Goal: Navigation & Orientation: Find specific page/section

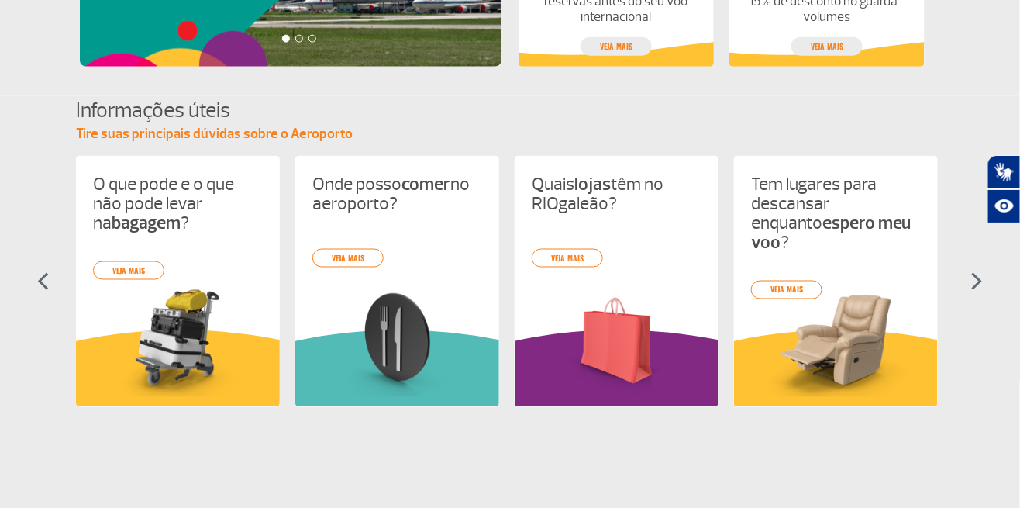
scroll to position [606, 0]
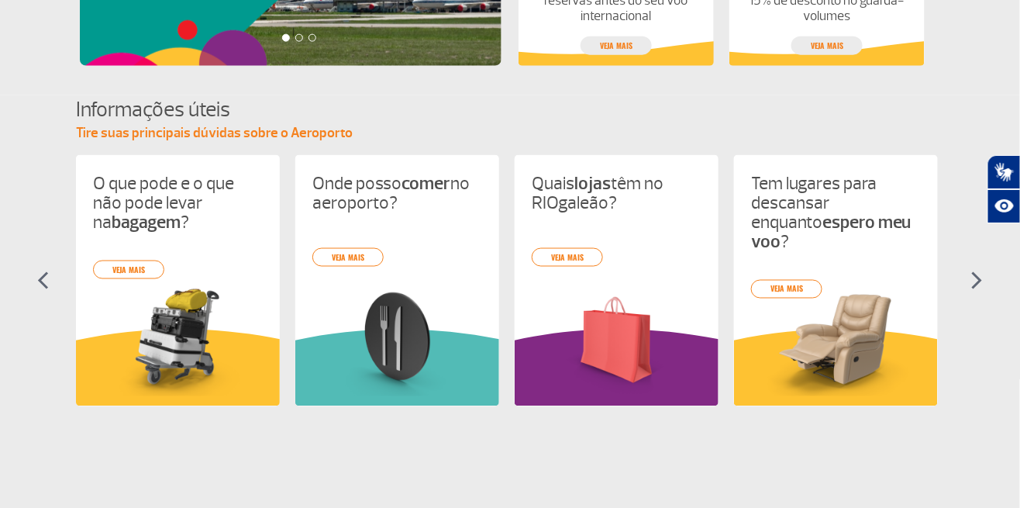
click at [351, 249] on link "veja mais" at bounding box center [347, 257] width 71 height 19
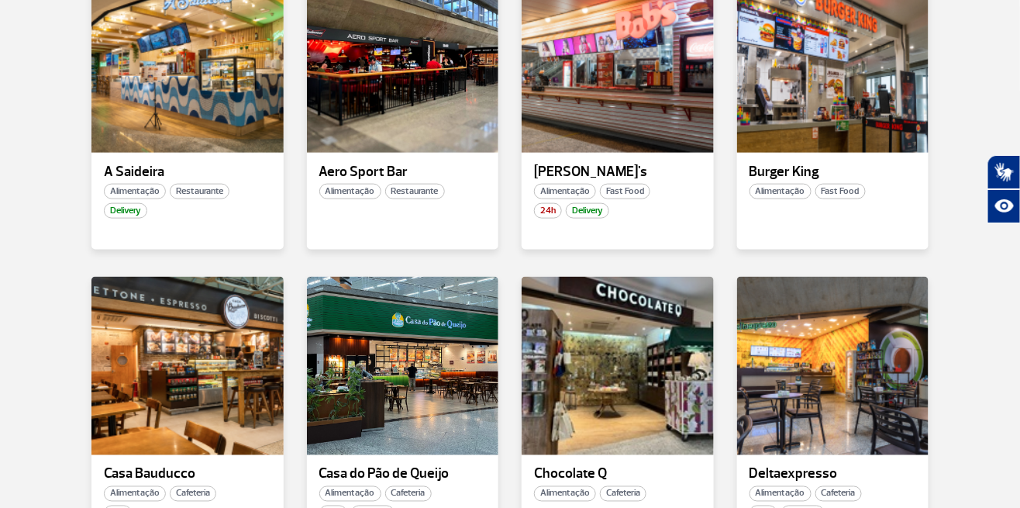
scroll to position [516, 0]
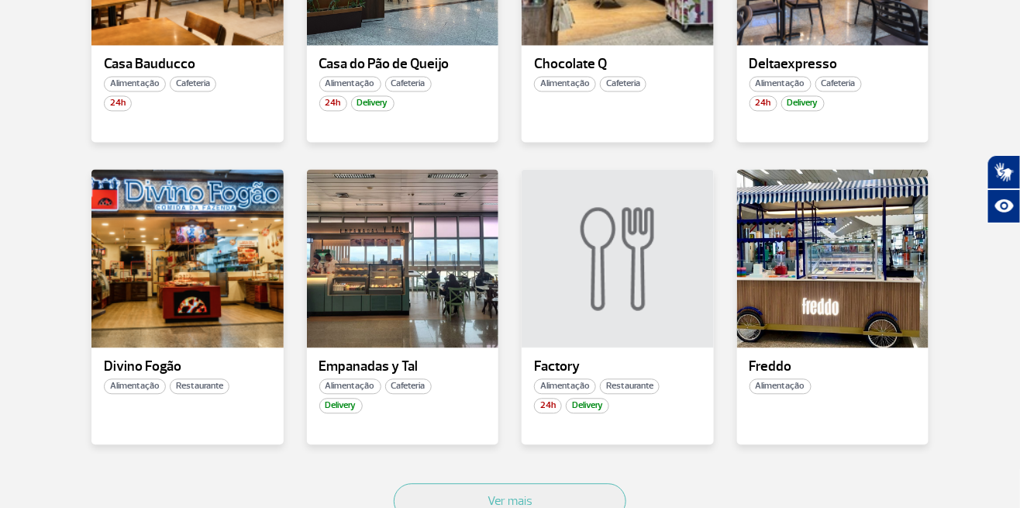
click at [575, 506] on button "Ver mais" at bounding box center [510, 501] width 233 height 36
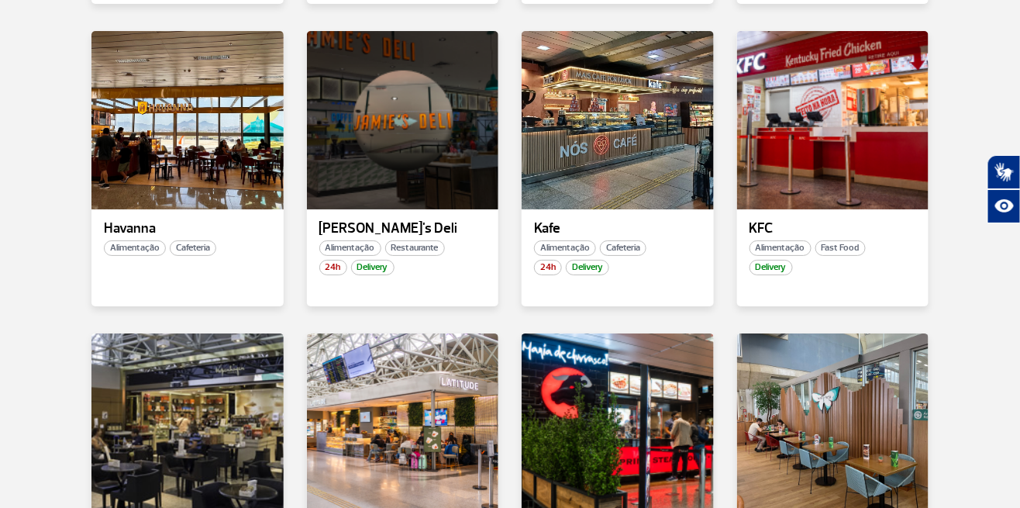
scroll to position [1675, 0]
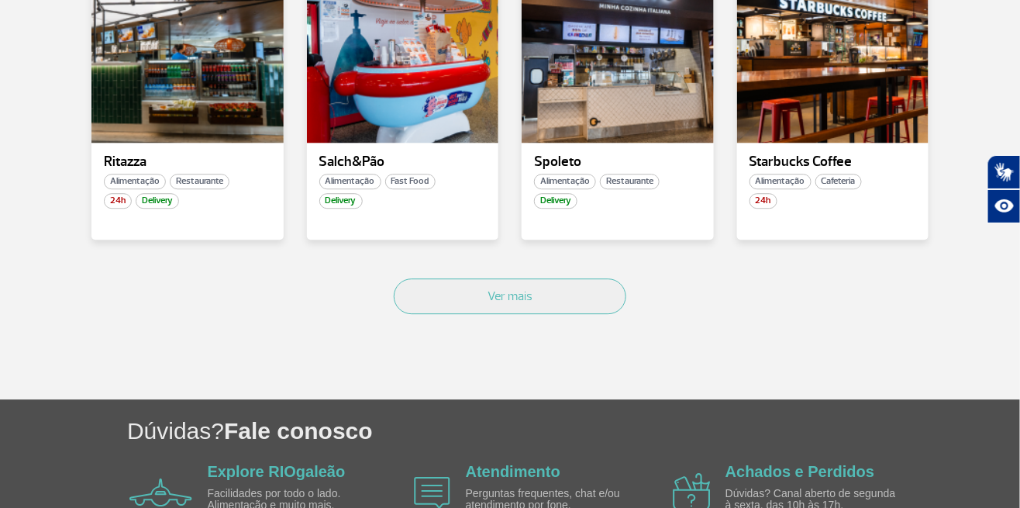
scroll to position [2971, 0]
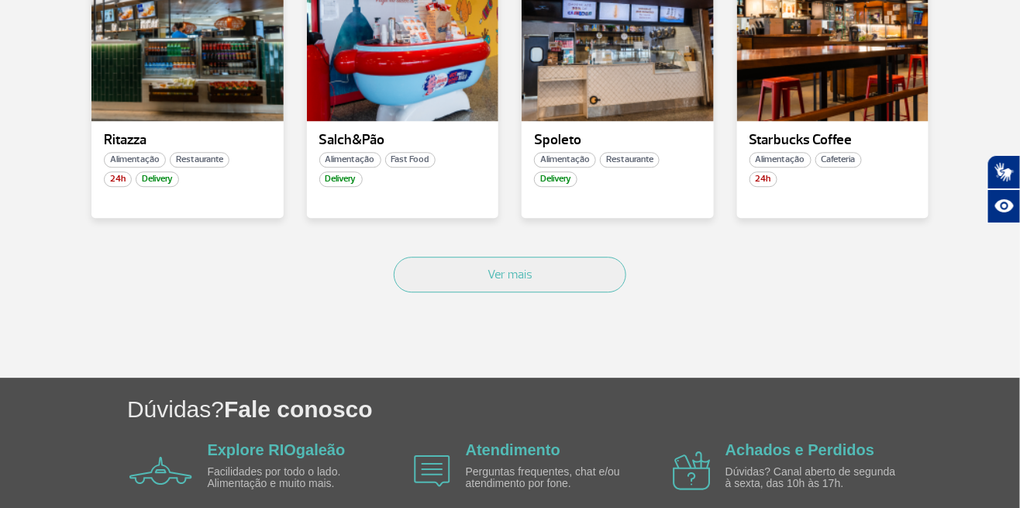
click at [574, 305] on div "Ver mais" at bounding box center [510, 292] width 861 height 94
click at [595, 273] on button "Ver mais" at bounding box center [510, 275] width 233 height 36
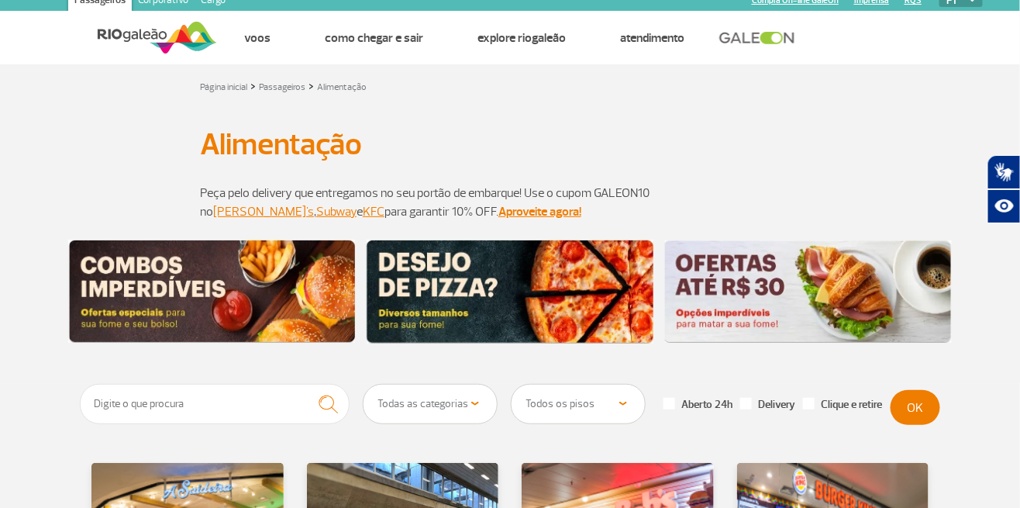
scroll to position [0, 0]
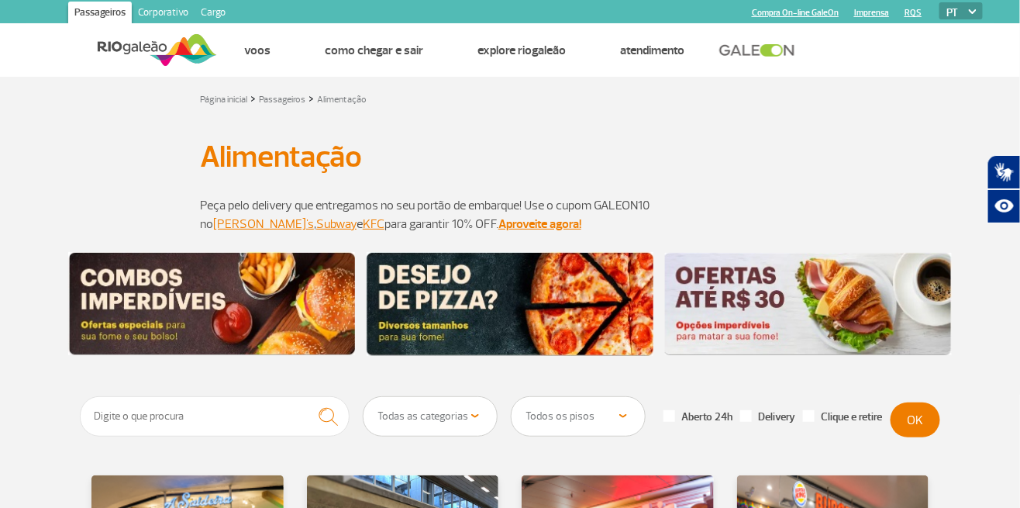
click at [608, 409] on select "Todos os pisos Área Pública (antes do Raio-X) Desembarque Área Pública Desembar…" at bounding box center [578, 416] width 133 height 39
click at [512, 397] on select "Todos os pisos Área Pública (antes do Raio-X) Desembarque Área Pública Desembar…" at bounding box center [578, 416] width 133 height 39
click at [919, 423] on button "OK" at bounding box center [916, 419] width 50 height 35
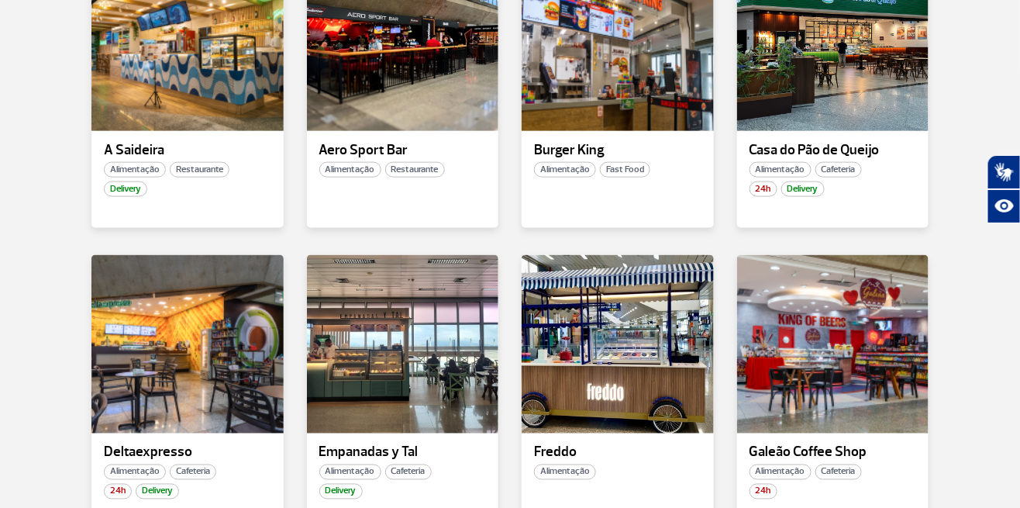
scroll to position [525, 0]
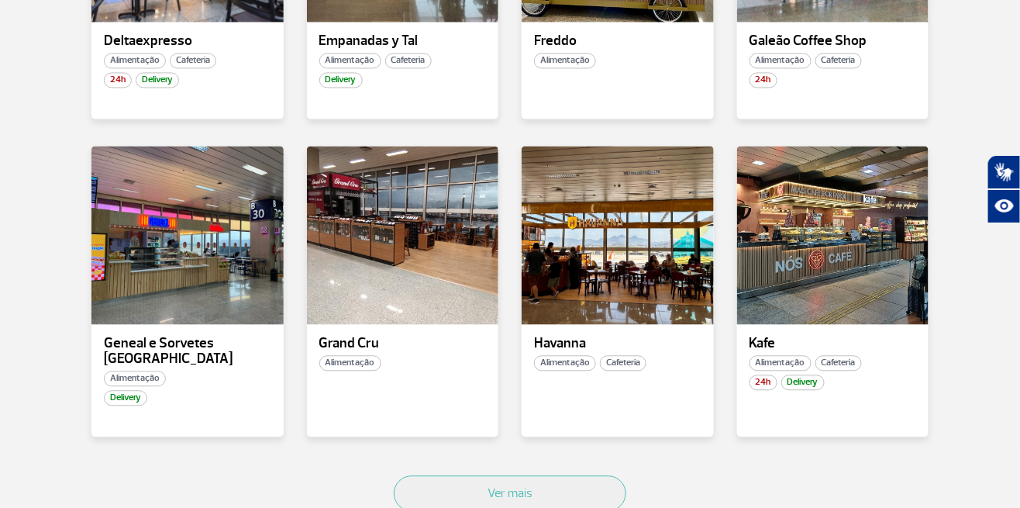
click at [569, 476] on button "Ver mais" at bounding box center [510, 493] width 233 height 36
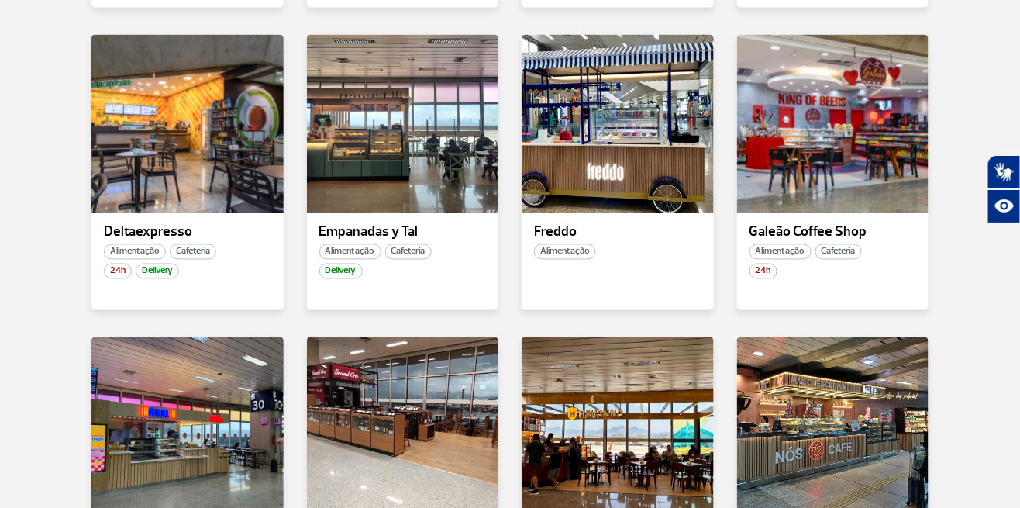
scroll to position [0, 0]
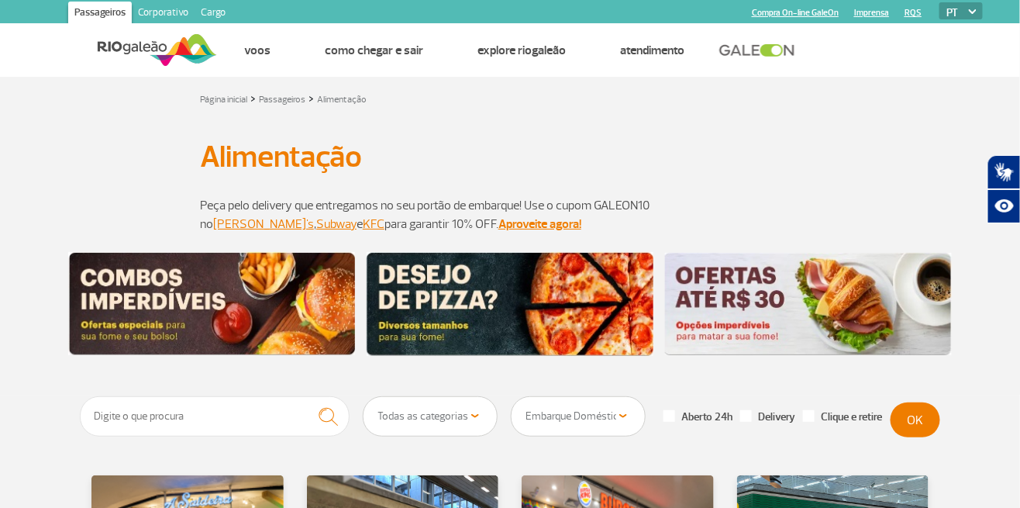
click at [624, 425] on select "Todos os pisos Área Pública (antes do Raio-X) Desembarque Área Pública Desembar…" at bounding box center [578, 416] width 133 height 39
click at [512, 397] on select "Todos os pisos Área Pública (antes do Raio-X) Desembarque Área Pública Desembar…" at bounding box center [578, 416] width 133 height 39
click at [902, 422] on button "OK" at bounding box center [916, 419] width 50 height 35
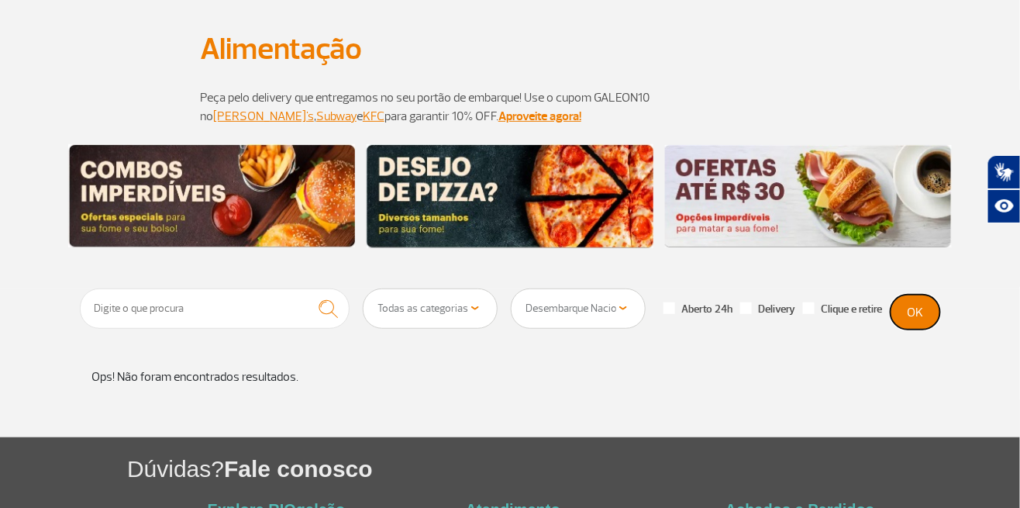
scroll to position [166, 0]
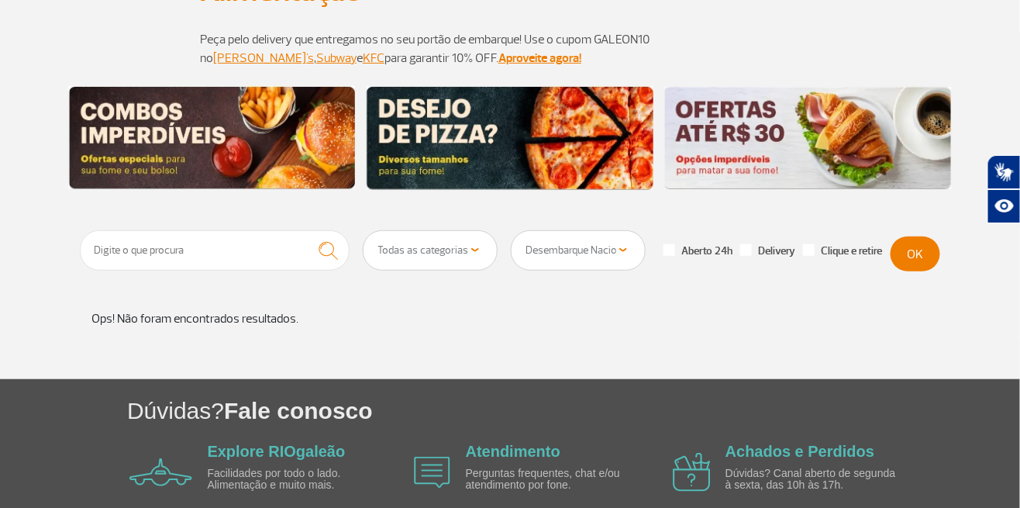
click at [612, 253] on select "Todos os pisos Área Pública (antes do Raio-X) Desembarque Área Pública Desembar…" at bounding box center [578, 250] width 133 height 39
select select "78"
click at [512, 231] on select "Todos os pisos Área Pública (antes do Raio-X) Desembarque Área Pública Desembar…" at bounding box center [578, 250] width 133 height 39
click at [924, 257] on button "OK" at bounding box center [916, 253] width 50 height 35
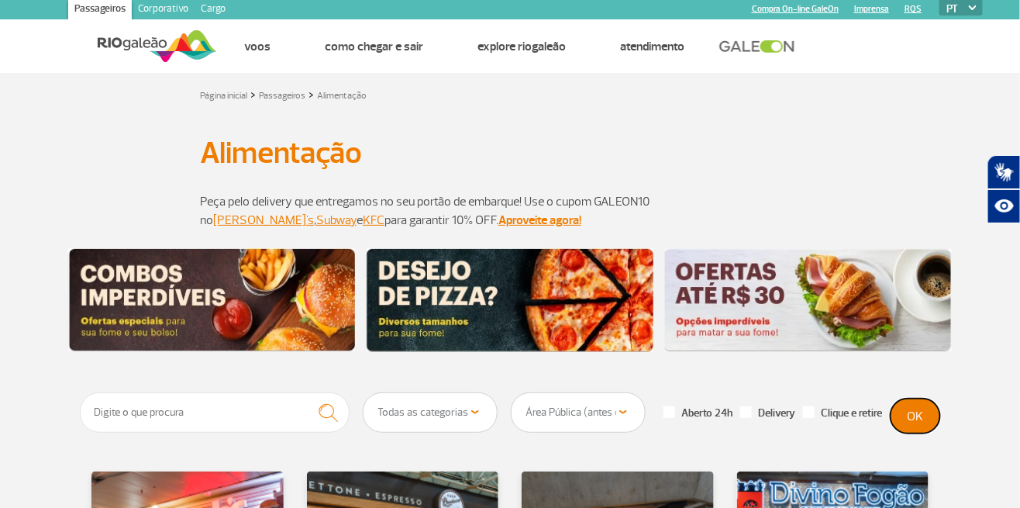
scroll to position [0, 0]
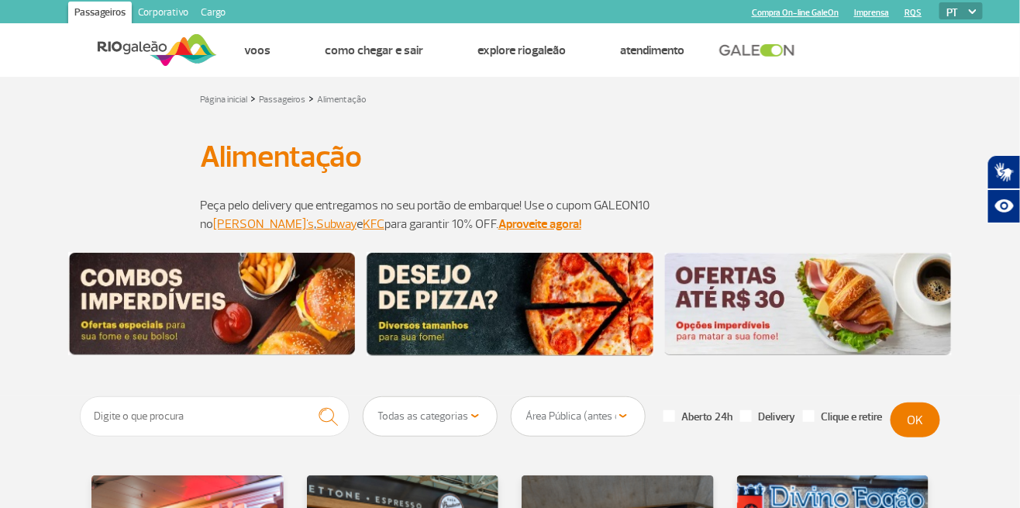
click at [152, 65] on img at bounding box center [157, 50] width 119 height 38
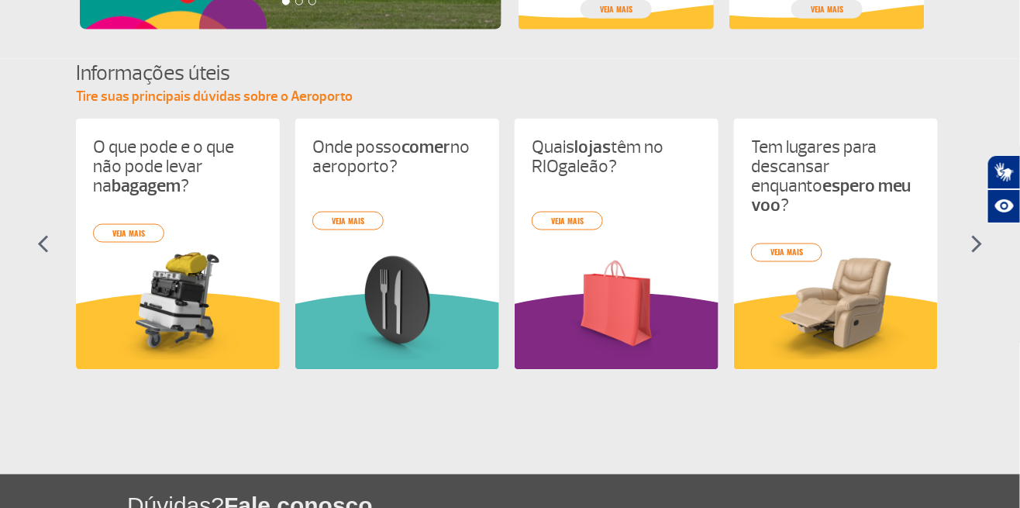
scroll to position [642, 0]
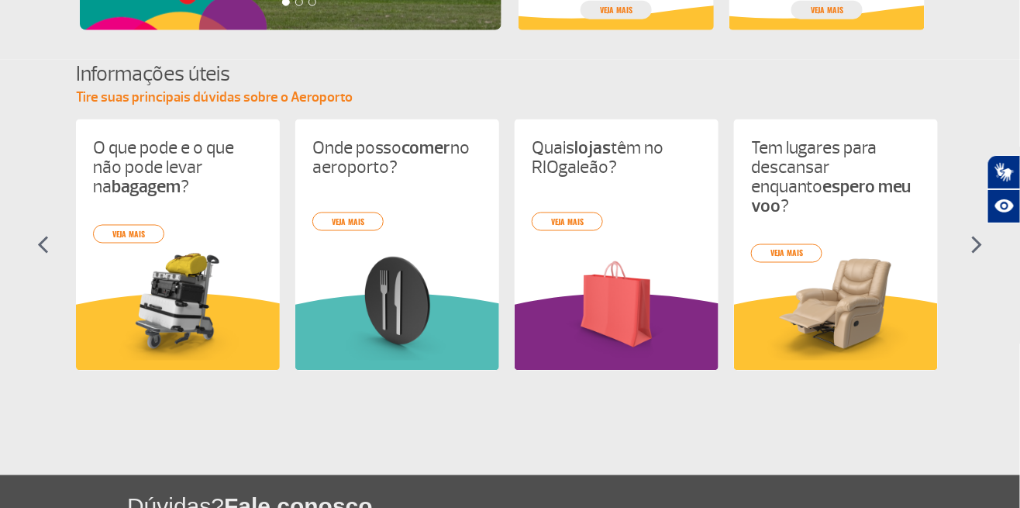
click at [633, 323] on img at bounding box center [617, 305] width 170 height 111
click at [564, 226] on link "veja mais" at bounding box center [567, 221] width 71 height 19
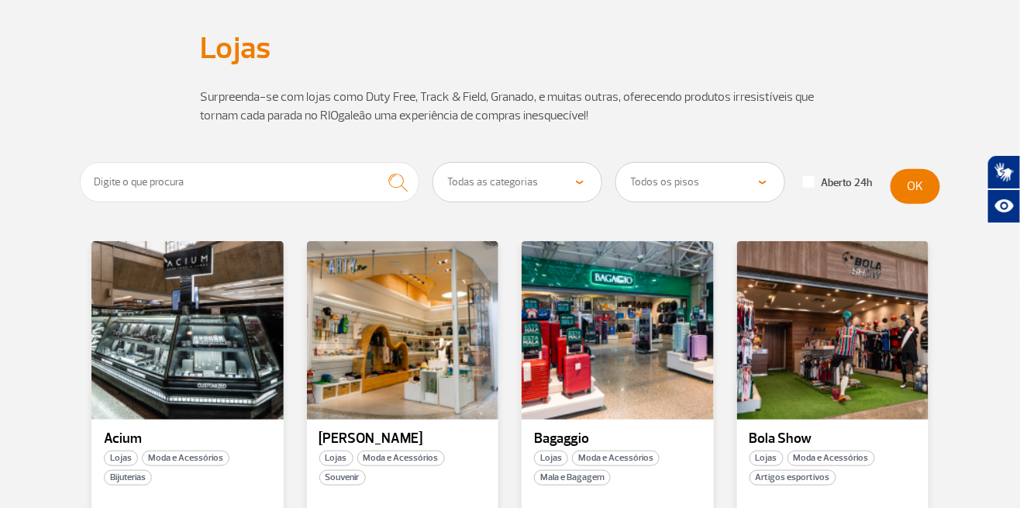
scroll to position [115, 0]
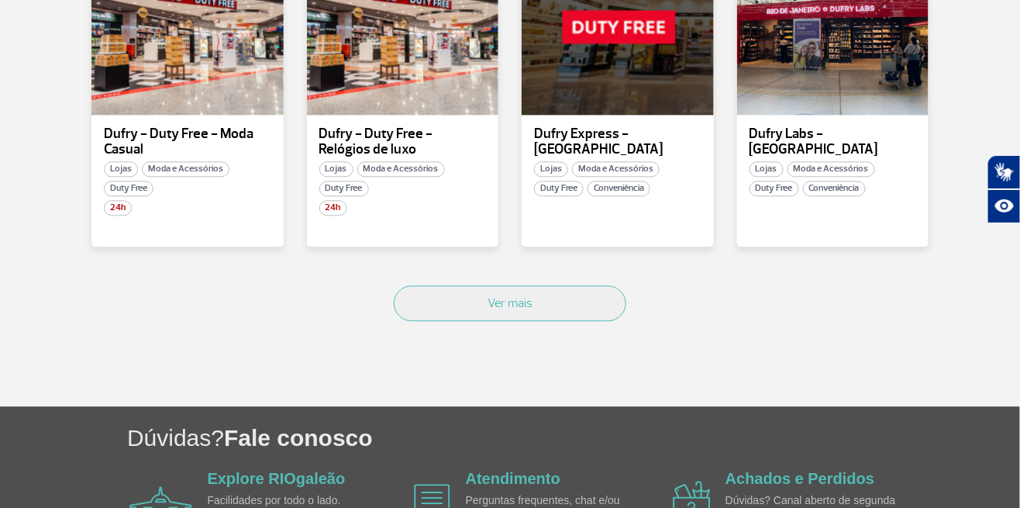
click at [540, 308] on button "Ver mais" at bounding box center [510, 303] width 233 height 36
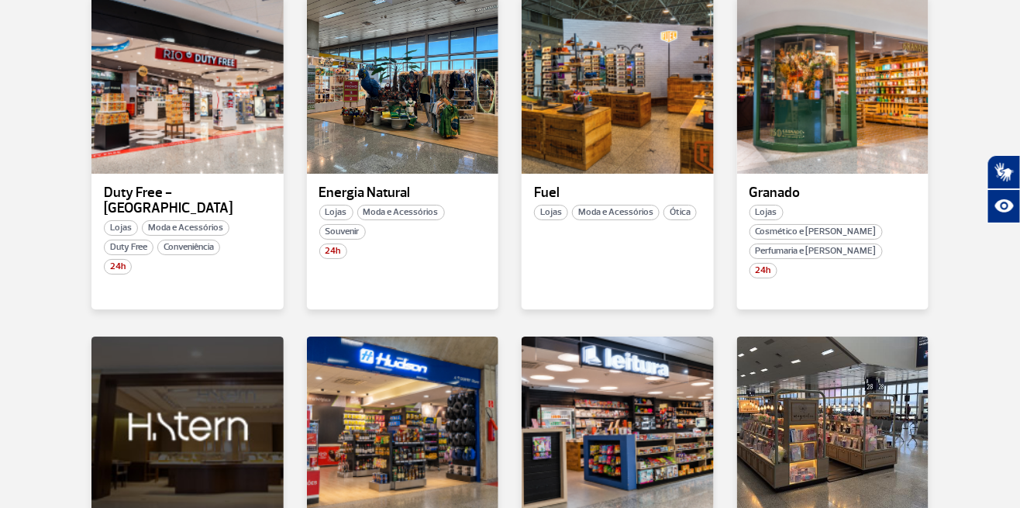
scroll to position [1648, 0]
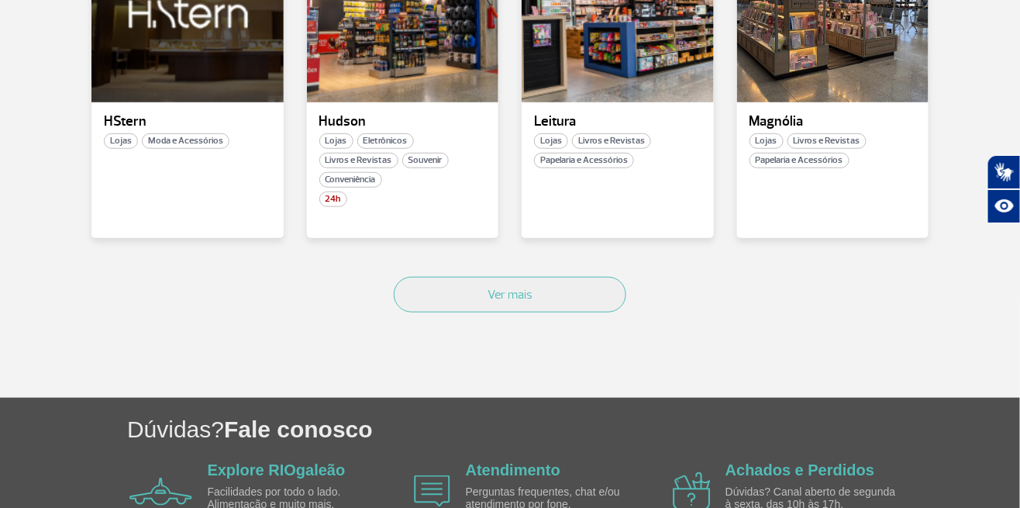
click at [531, 282] on button "Ver mais" at bounding box center [510, 295] width 233 height 36
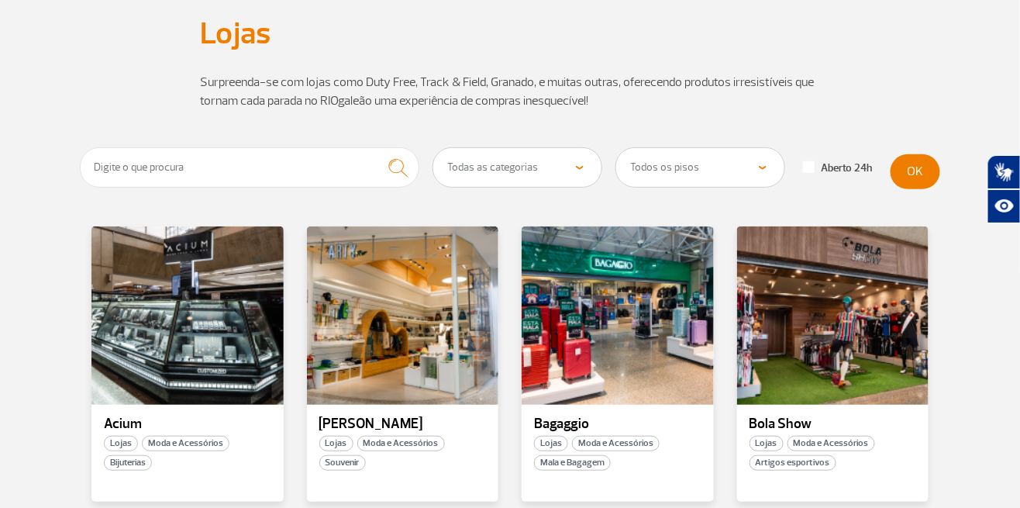
scroll to position [0, 0]
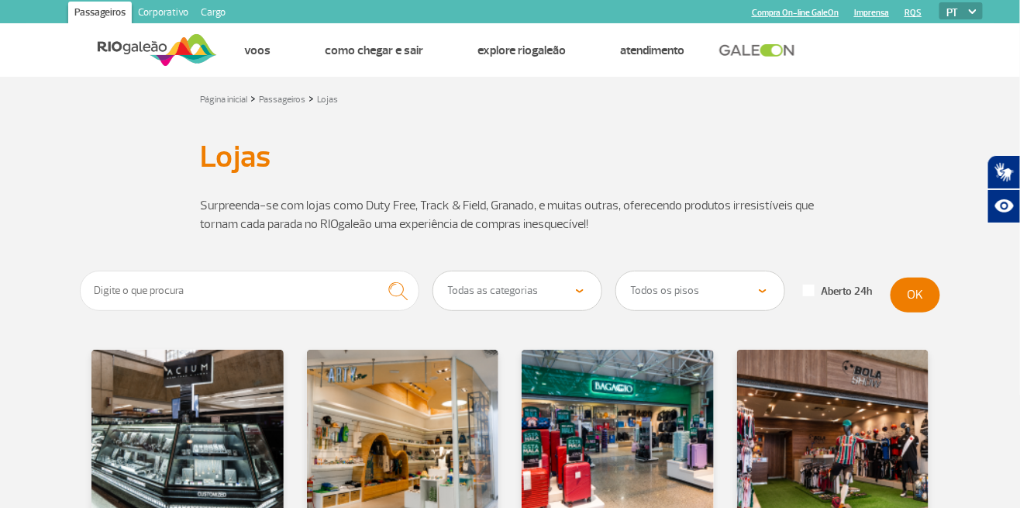
click at [159, 57] on img at bounding box center [157, 50] width 119 height 38
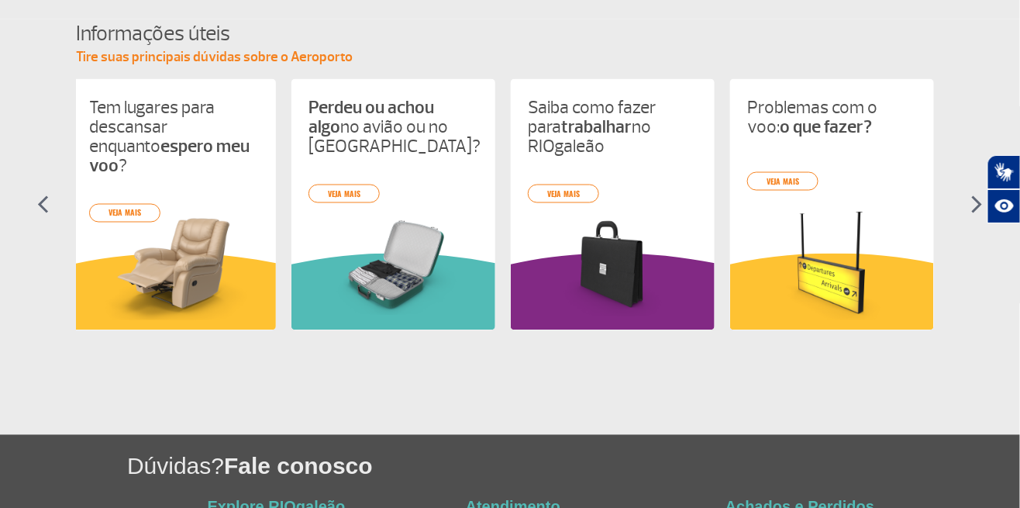
scroll to position [0, 668]
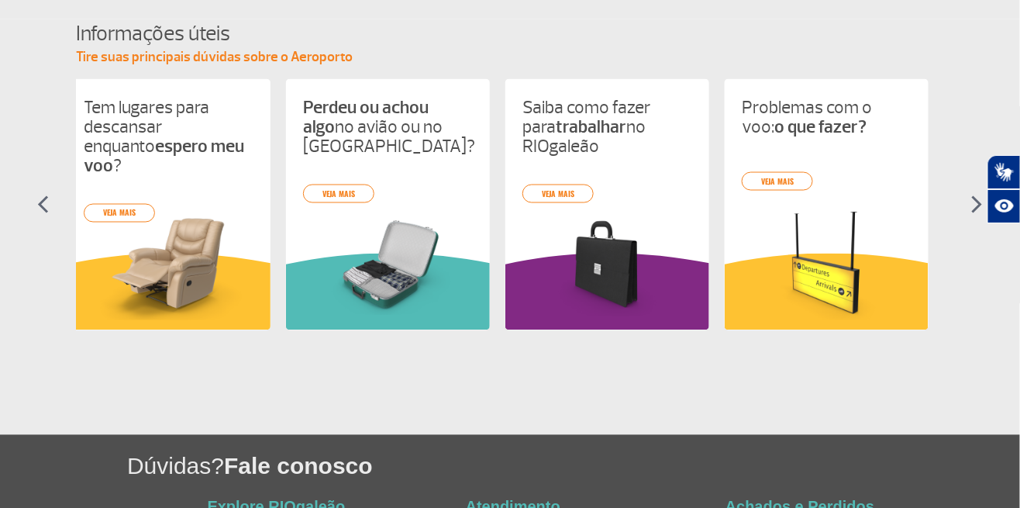
click at [614, 279] on img at bounding box center [608, 264] width 170 height 111
click at [556, 185] on link "veja mais" at bounding box center [558, 194] width 71 height 19
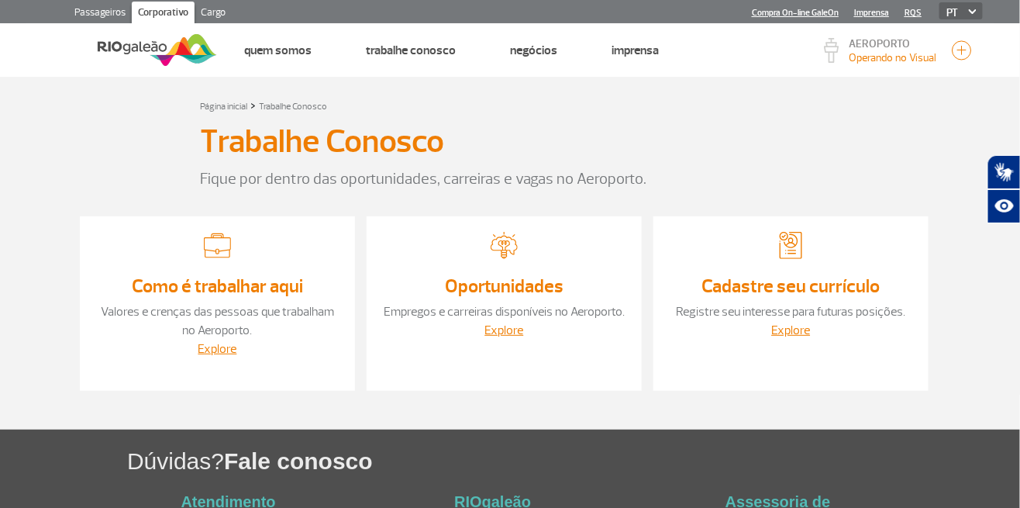
scroll to position [33, 0]
